Goal: Transaction & Acquisition: Obtain resource

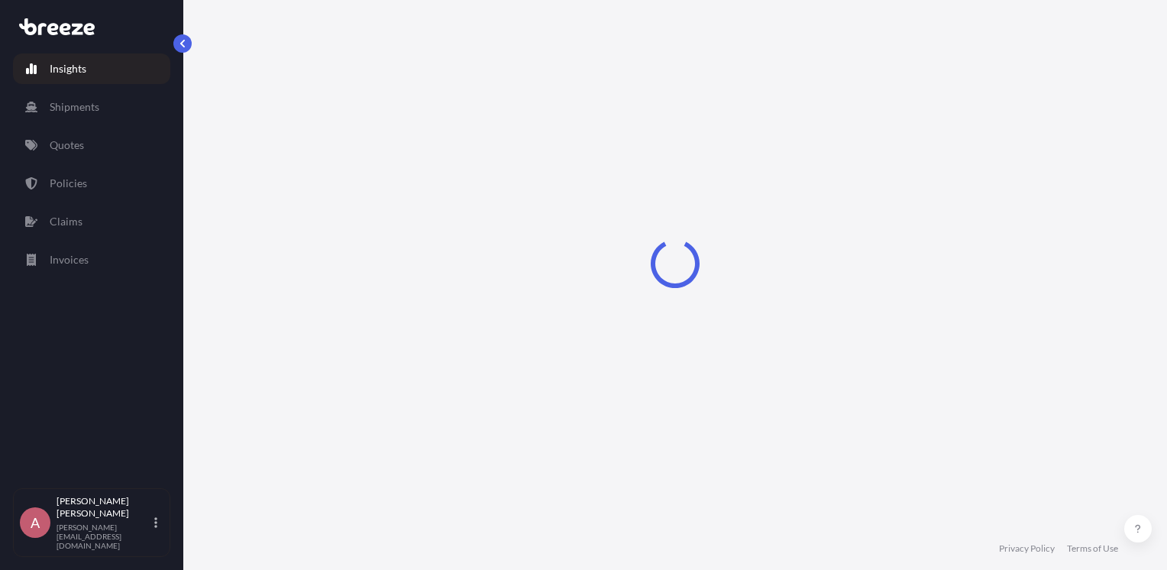
select select "2025"
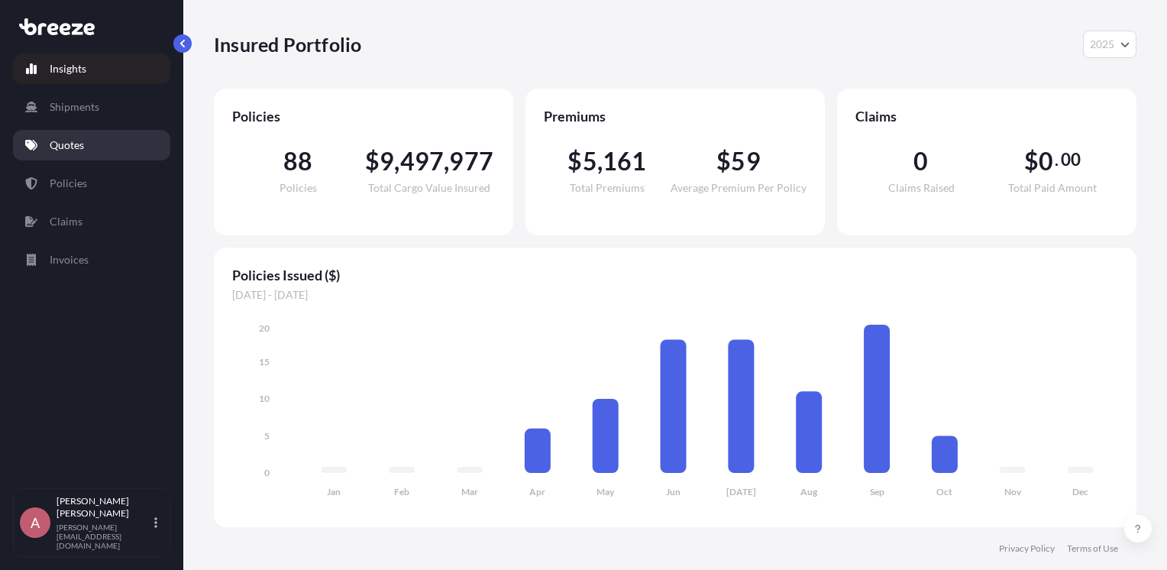
click at [79, 134] on link "Quotes" at bounding box center [91, 145] width 157 height 31
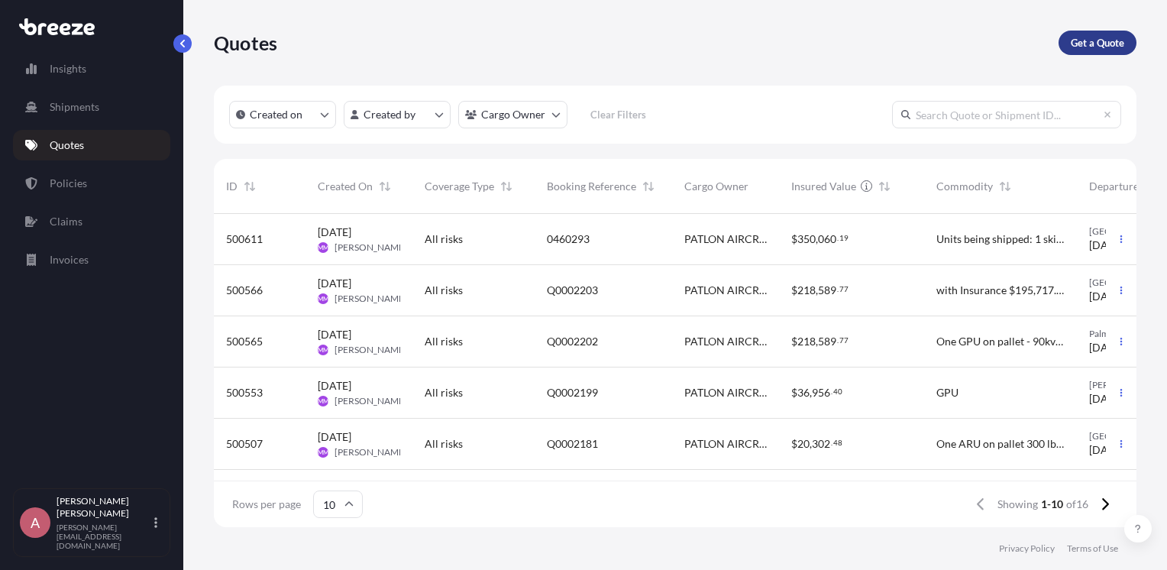
click at [1082, 37] on p "Get a Quote" at bounding box center [1097, 42] width 53 height 15
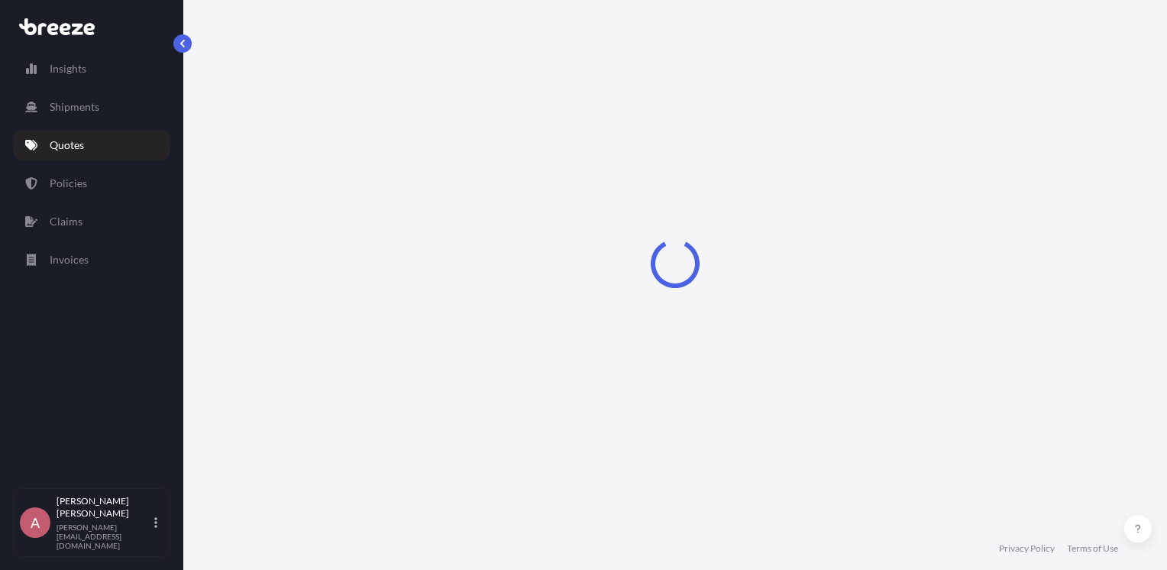
select select "Sea"
select select "1"
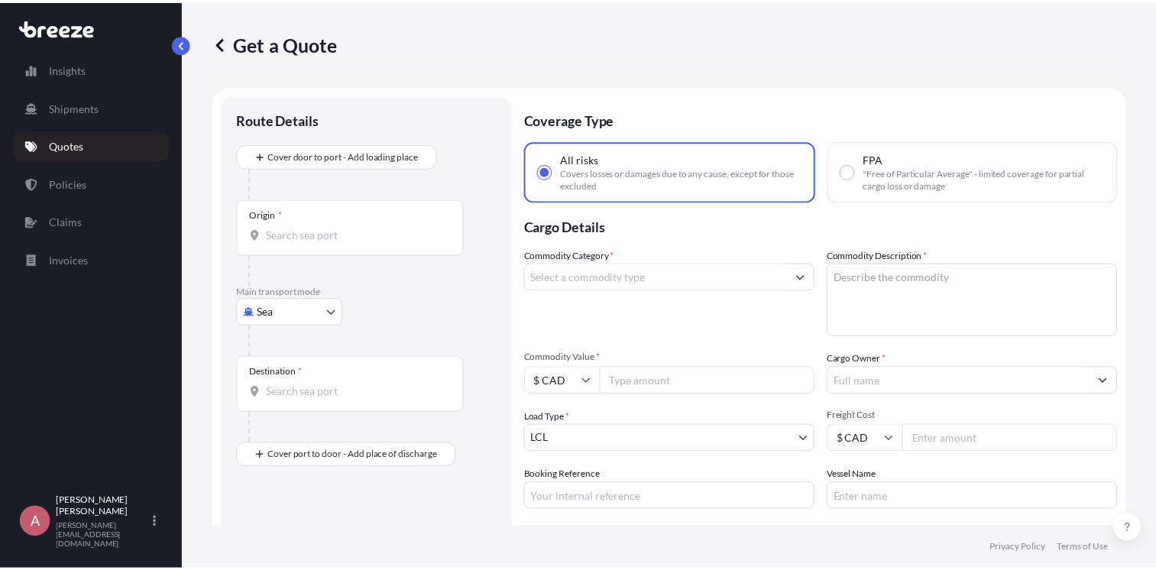
scroll to position [24, 0]
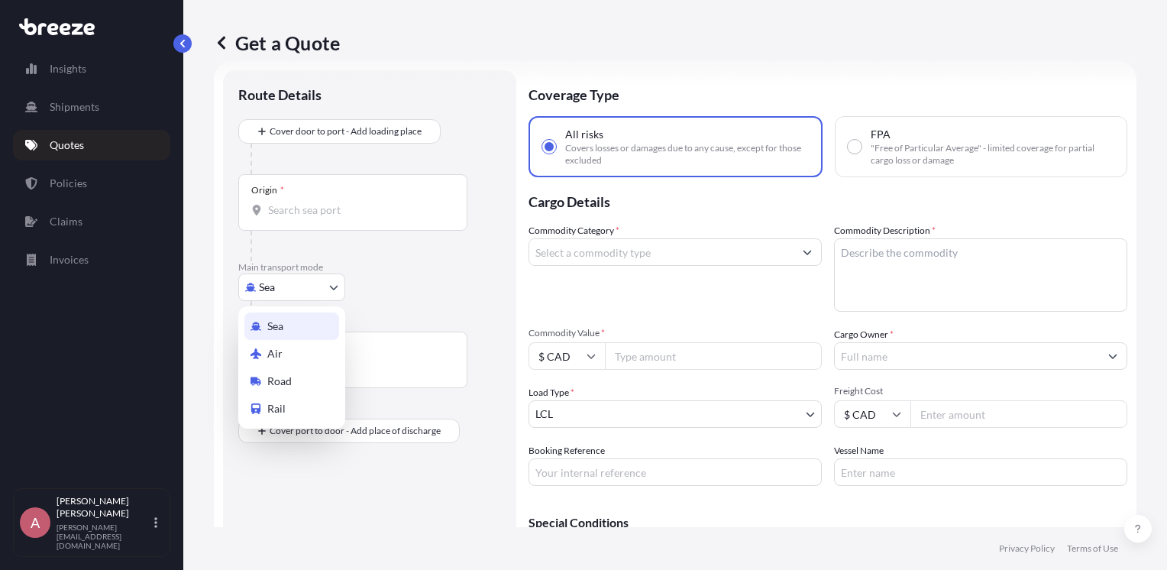
click at [335, 287] on body "Insights Shipments Quotes Policies Claims Invoices A Allison Caughill [EMAIL_AD…" at bounding box center [583, 285] width 1167 height 570
click at [270, 377] on span "Road" at bounding box center [279, 380] width 24 height 15
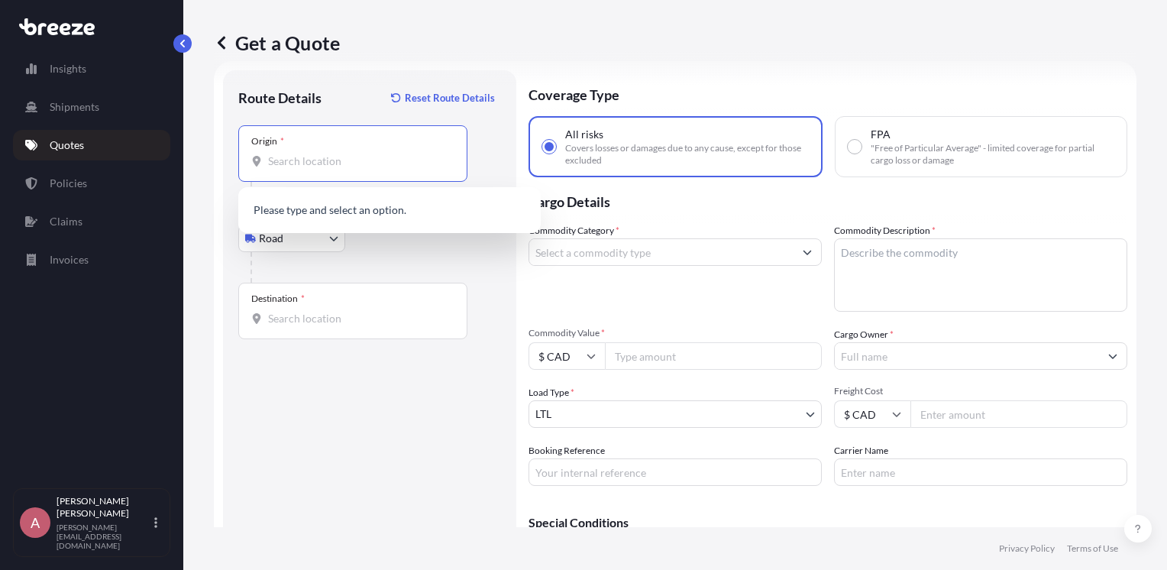
click at [336, 159] on input "Origin *" at bounding box center [358, 161] width 180 height 15
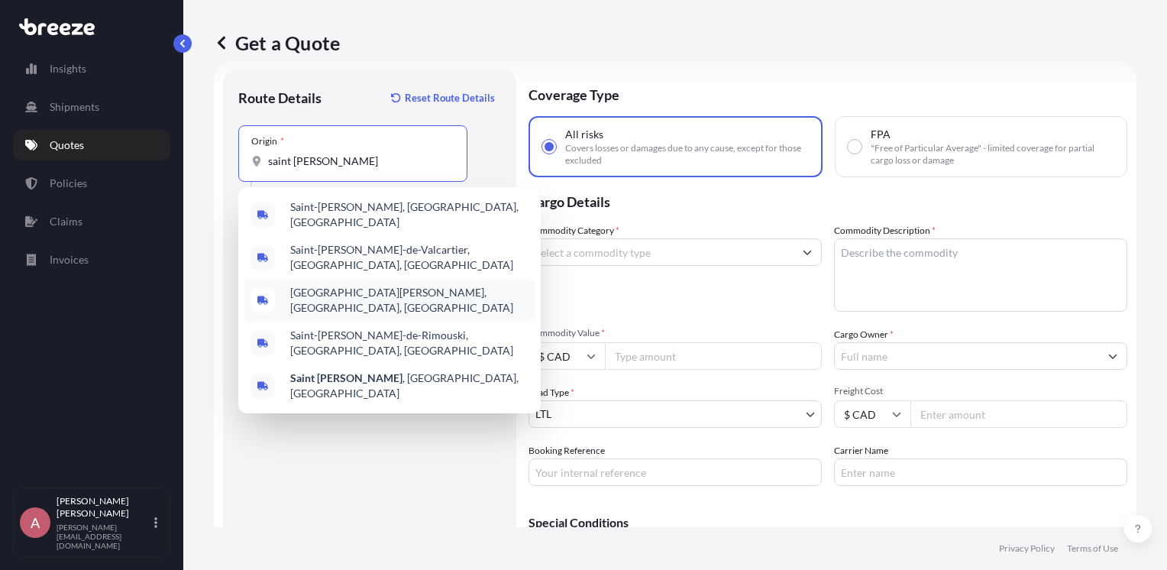
click at [360, 279] on div "[GEOGRAPHIC_DATA][PERSON_NAME], [GEOGRAPHIC_DATA], [GEOGRAPHIC_DATA]" at bounding box center [389, 300] width 290 height 43
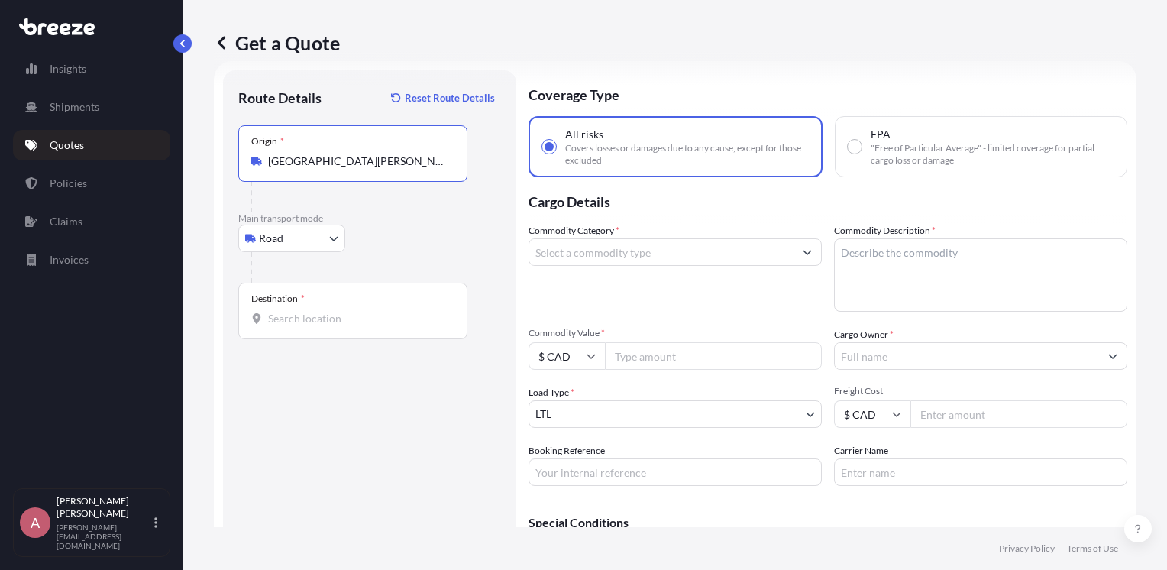
type input "[GEOGRAPHIC_DATA][PERSON_NAME], [GEOGRAPHIC_DATA], [GEOGRAPHIC_DATA]"
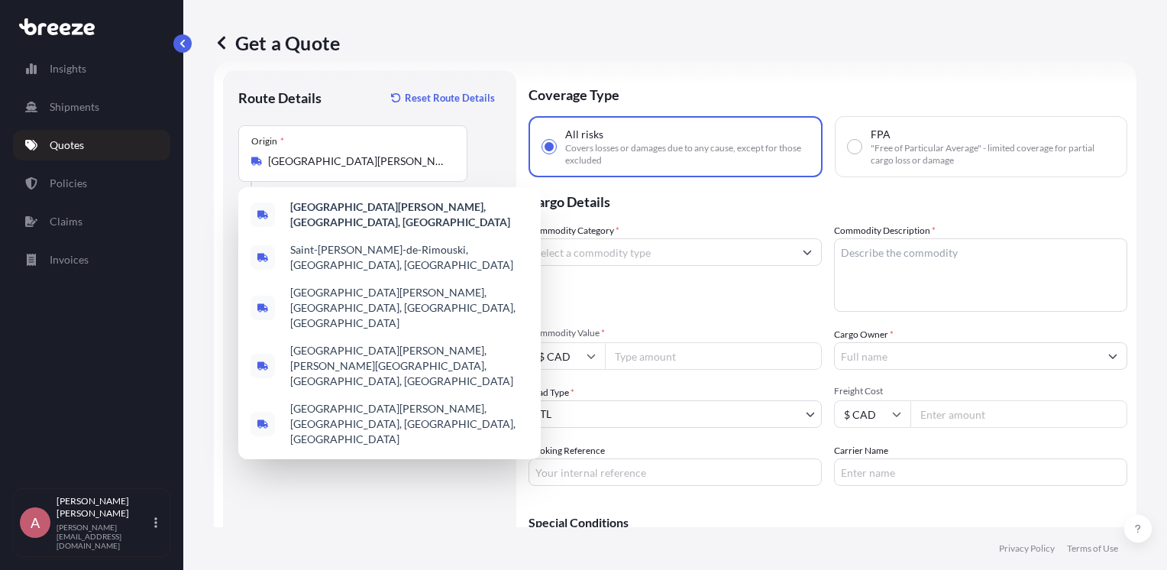
click at [345, 463] on div "Route Details Reset Route Details Place of loading Road Road Rail Origin * [GEO…" at bounding box center [369, 344] width 263 height 516
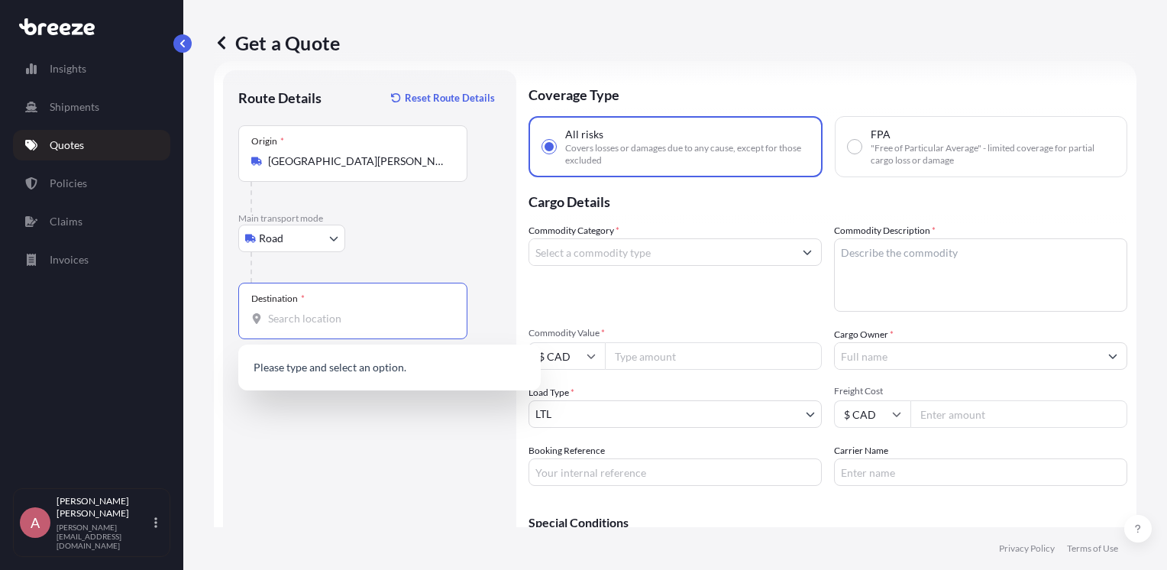
click at [312, 312] on input "Destination *" at bounding box center [358, 318] width 180 height 15
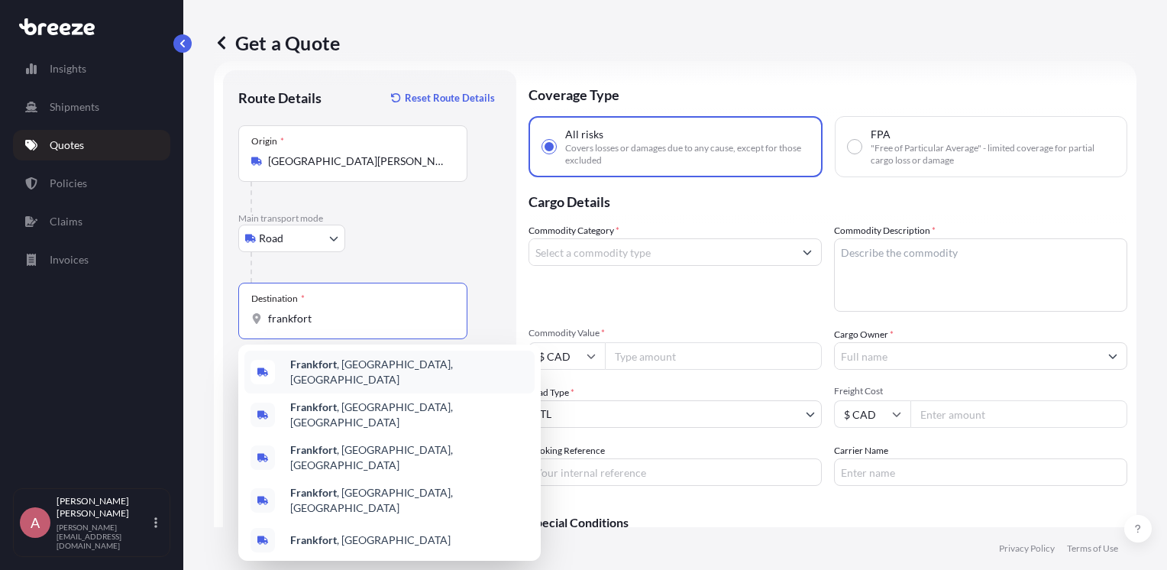
click at [315, 365] on b "Frankfort" at bounding box center [313, 363] width 47 height 13
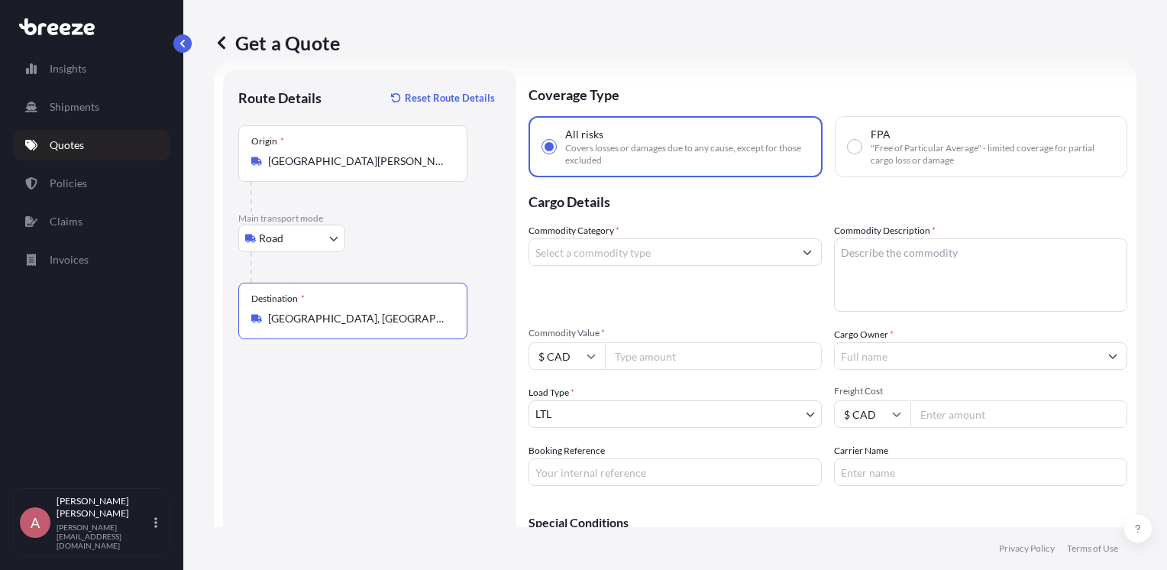
type input "[GEOGRAPHIC_DATA], [GEOGRAPHIC_DATA], [GEOGRAPHIC_DATA]"
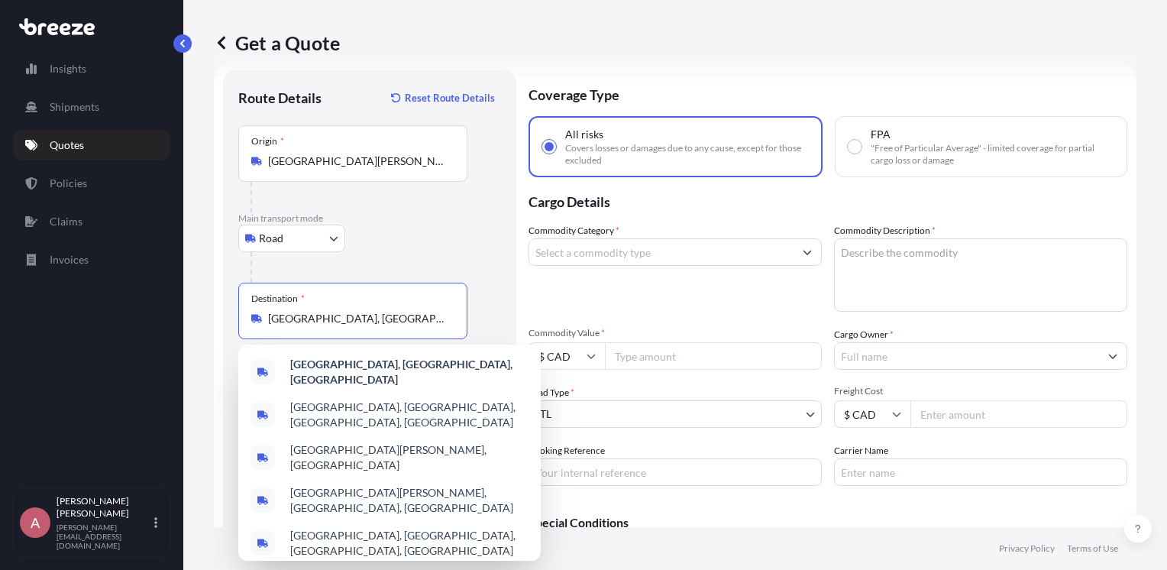
click at [806, 251] on icon "Show suggestions" at bounding box center [807, 251] width 9 height 9
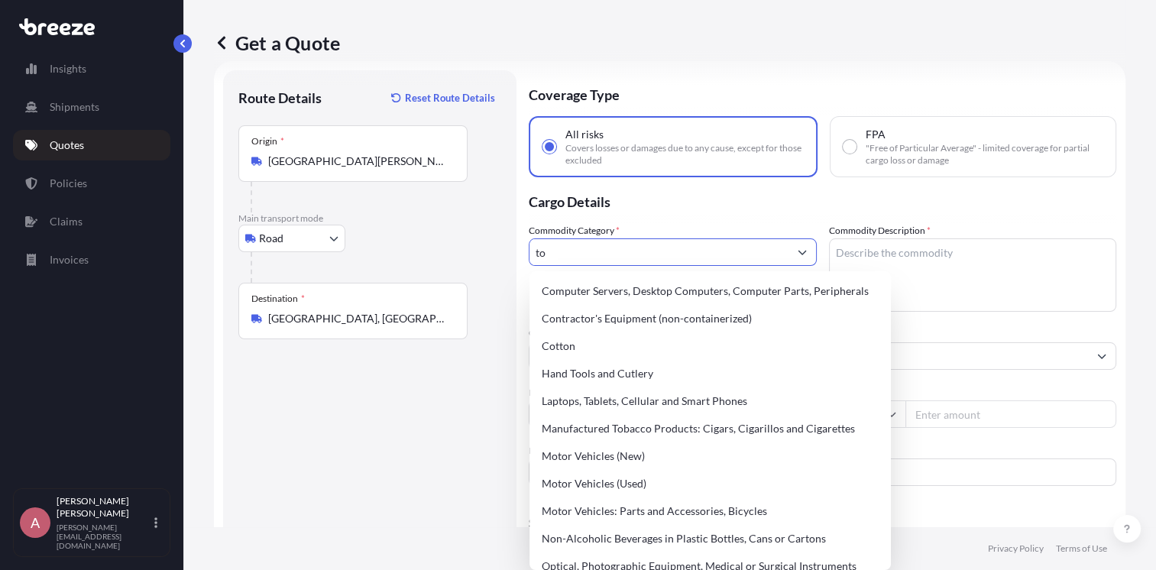
type input "t"
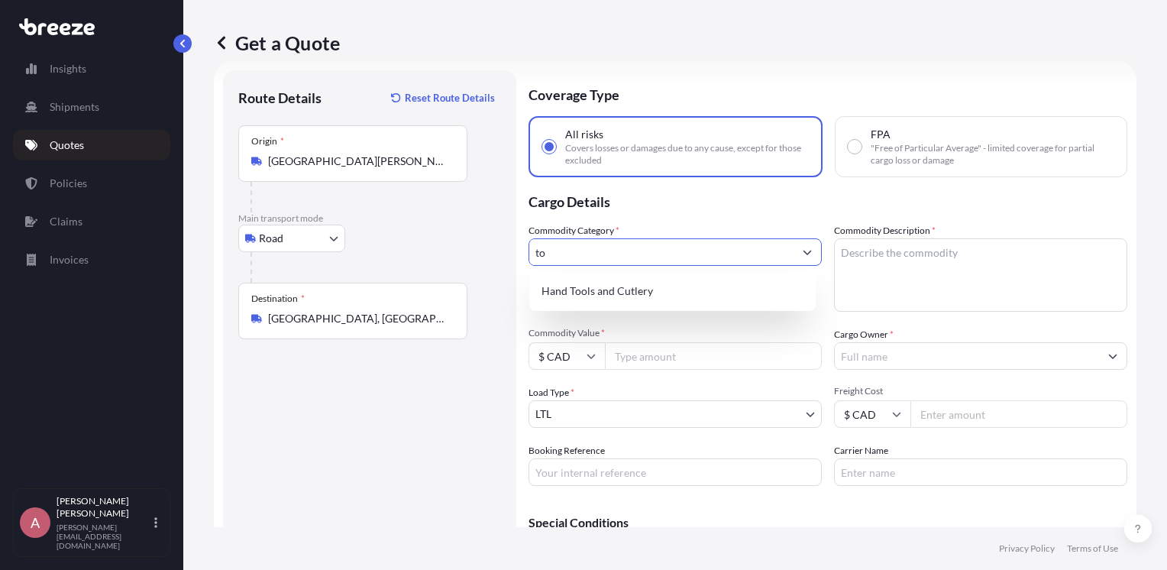
type input "t"
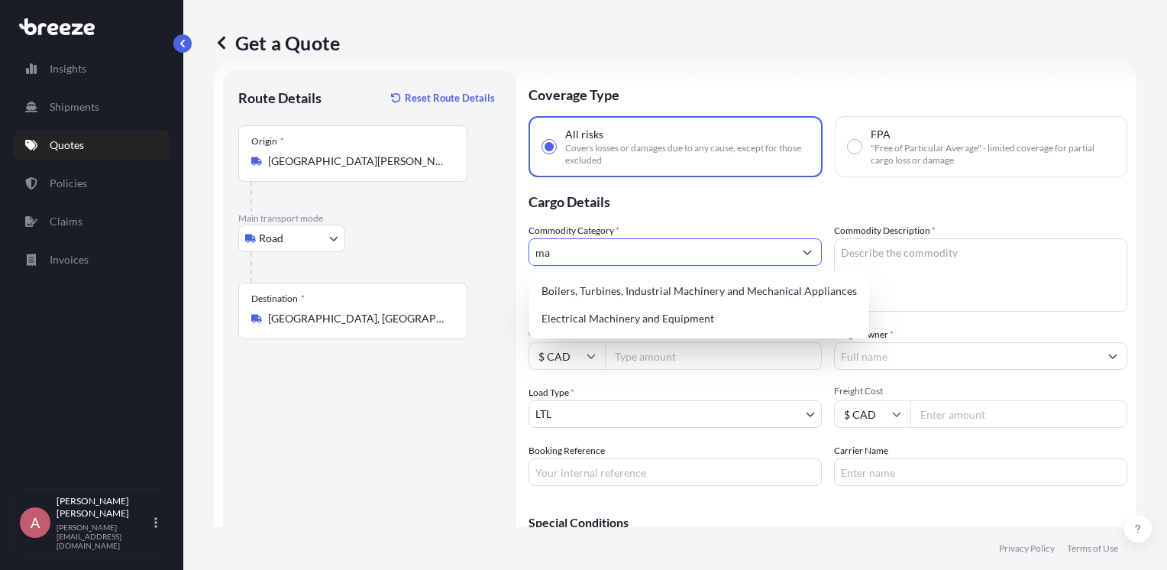
type input "m"
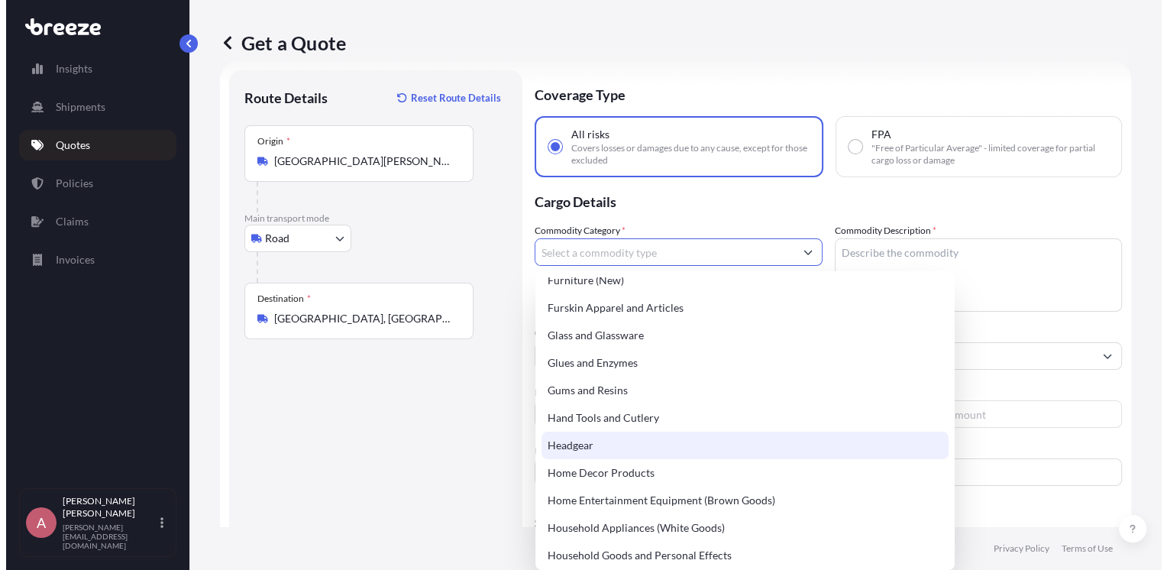
scroll to position [1283, 0]
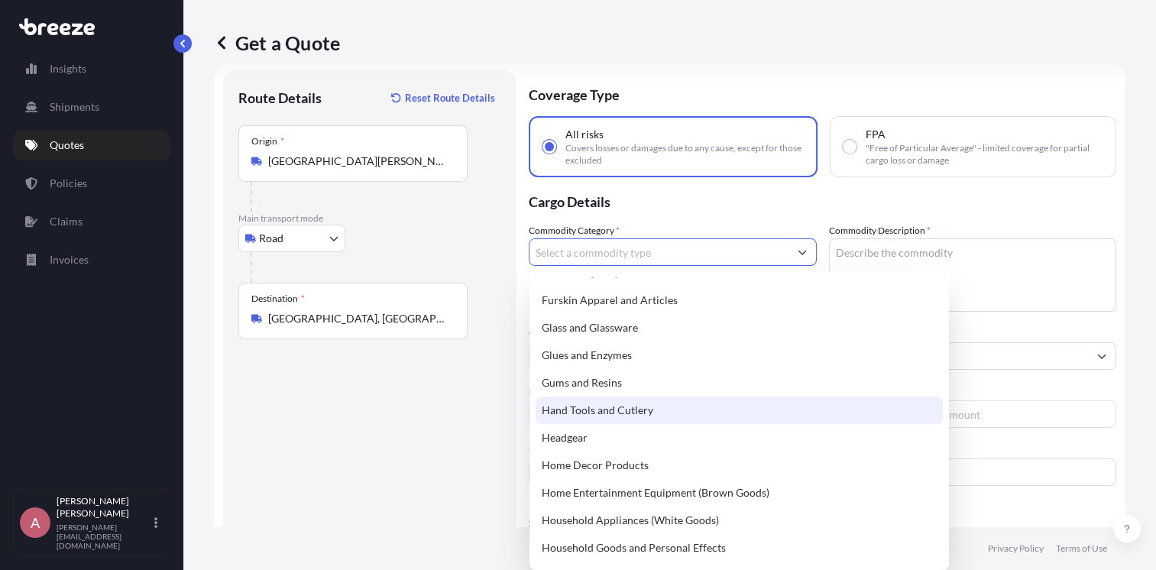
click at [623, 409] on div "Hand Tools and Cutlery" at bounding box center [738, 409] width 407 height 27
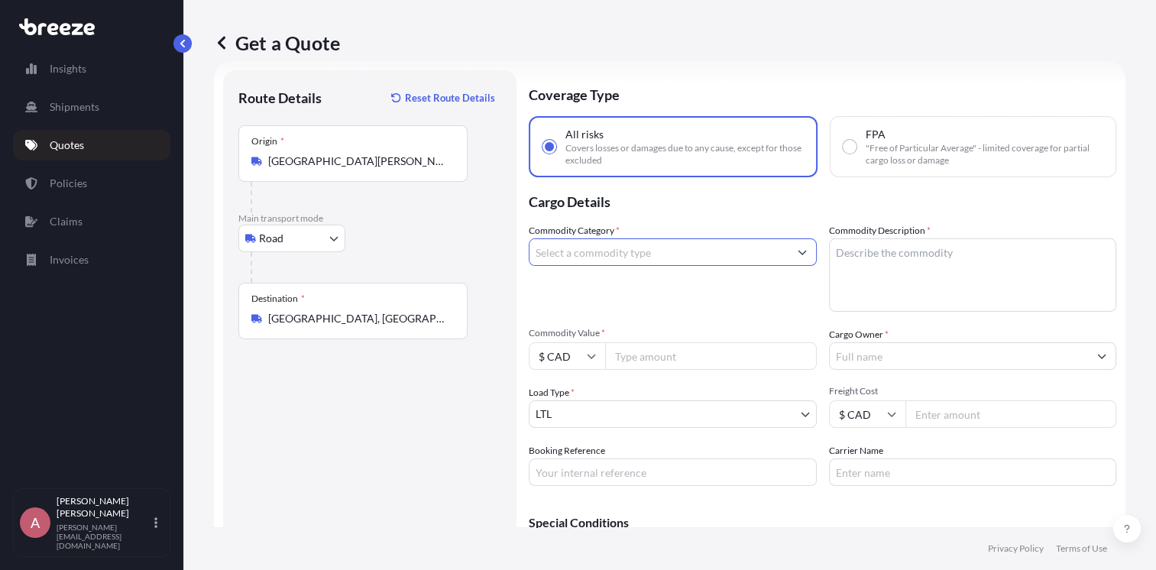
type input "Hand Tools and Cutlery"
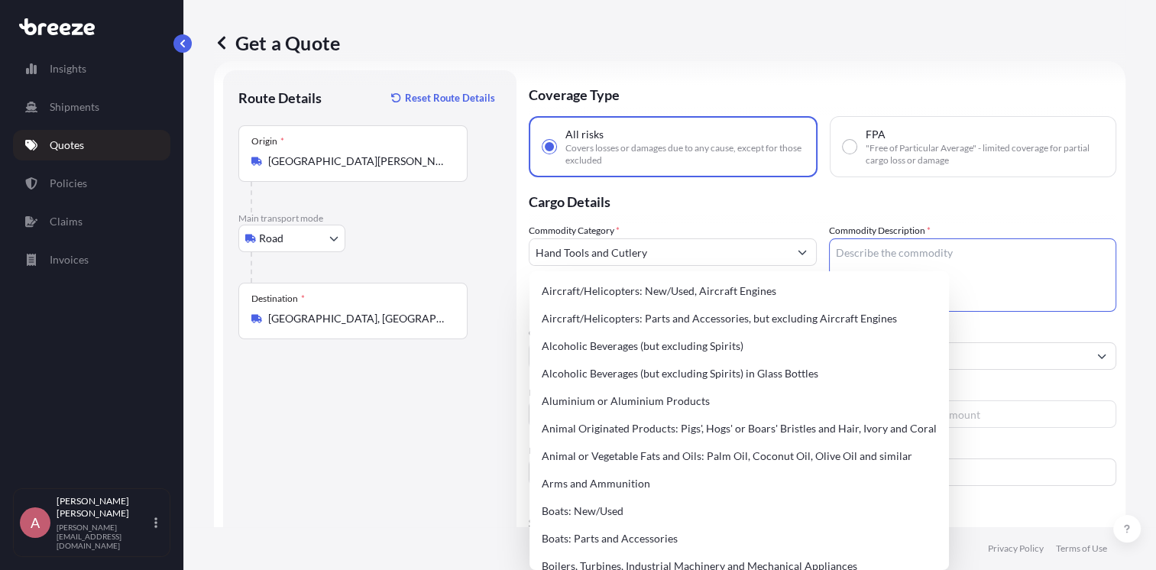
click at [886, 246] on textarea "Commodity Description *" at bounding box center [973, 274] width 288 height 73
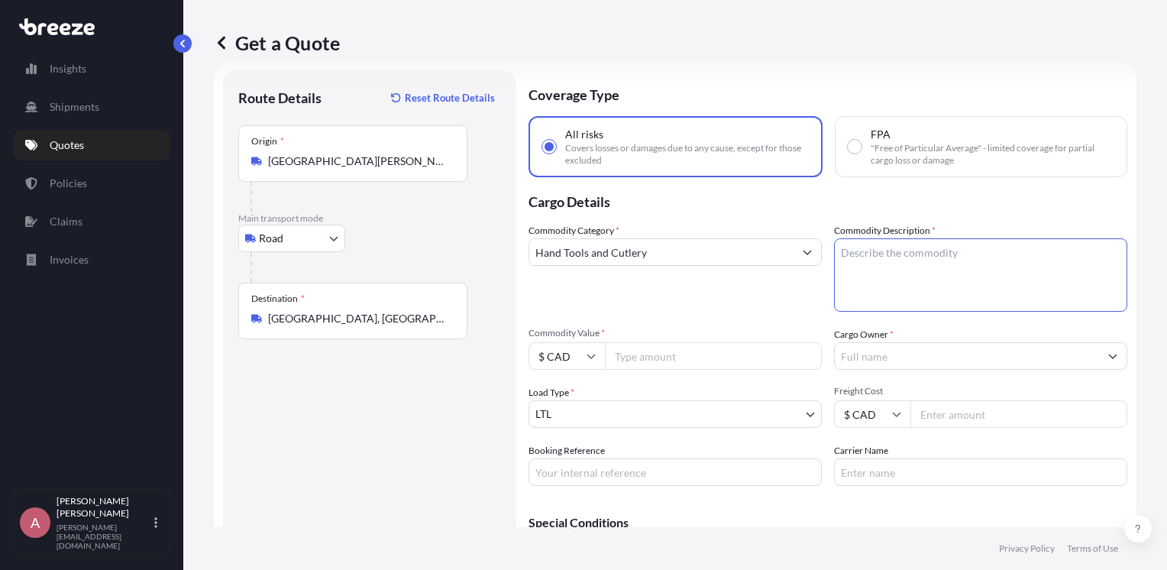
paste textarea "MACHINE PARTS,TOOLS, UNITS ON SKID/PALLETS"
type textarea "MACHINE PARTS,TOOLS, UNITS ON SKID/PALLETS"
